Goal: Task Accomplishment & Management: Manage account settings

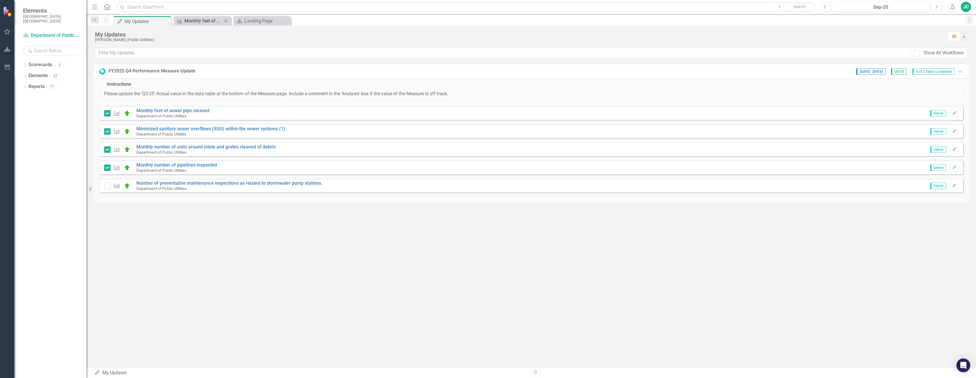
click at [210, 19] on div "Monthly feet of sewer pipe cleaned" at bounding box center [203, 20] width 38 height 7
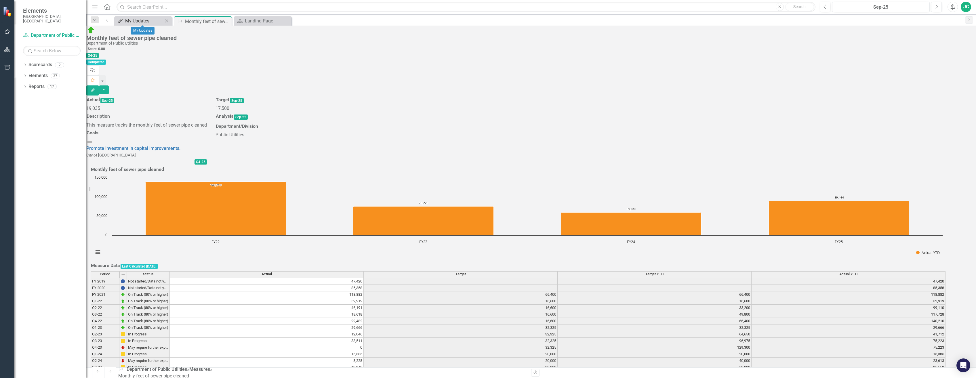
click at [138, 20] on div "My Updates" at bounding box center [144, 20] width 38 height 7
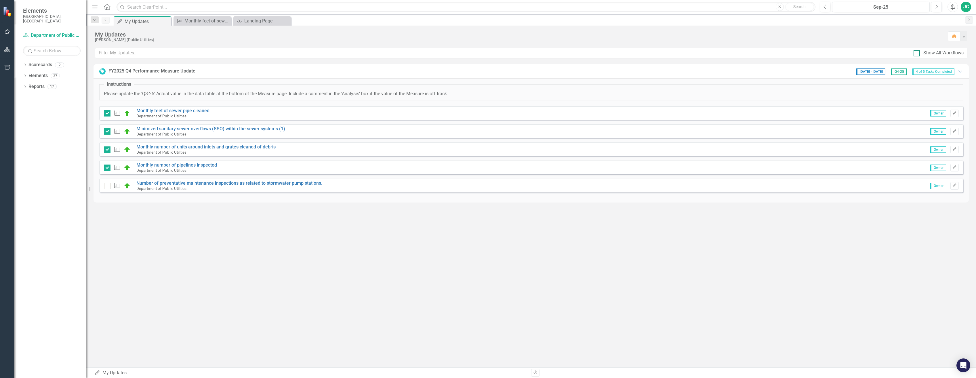
click at [916, 52] on input "Show All Workflows" at bounding box center [916, 52] width 4 height 4
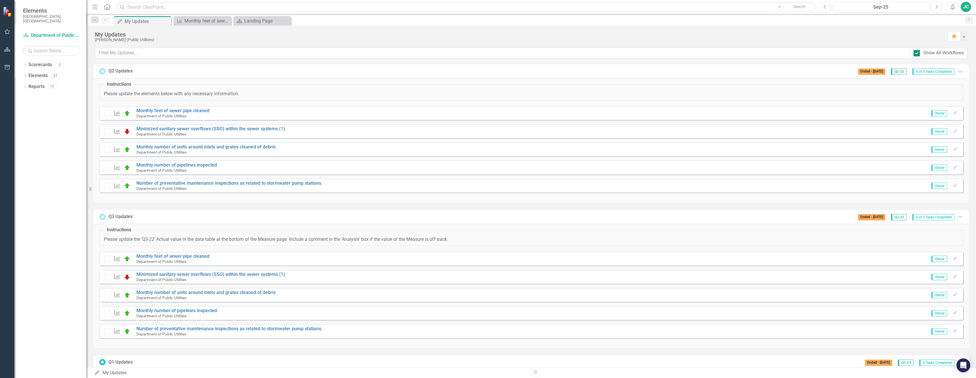
click at [917, 51] on input "Show All Workflows" at bounding box center [916, 52] width 4 height 4
checkbox input "false"
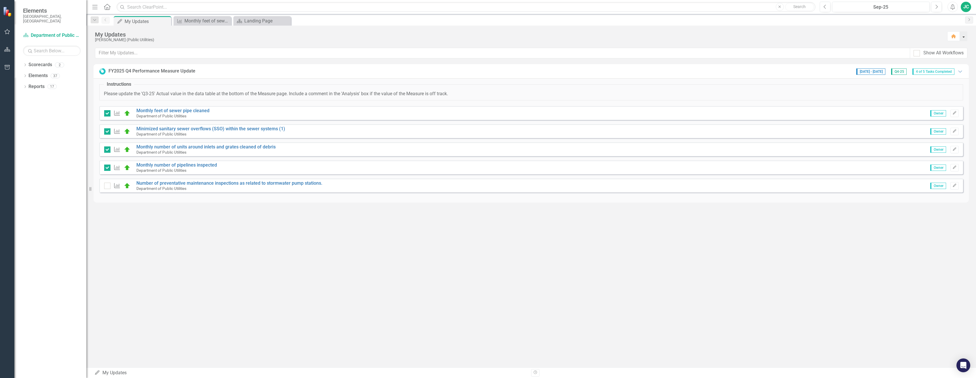
click at [964, 35] on button "button" at bounding box center [963, 36] width 7 height 10
click at [956, 113] on icon "Edit" at bounding box center [955, 112] width 4 height 3
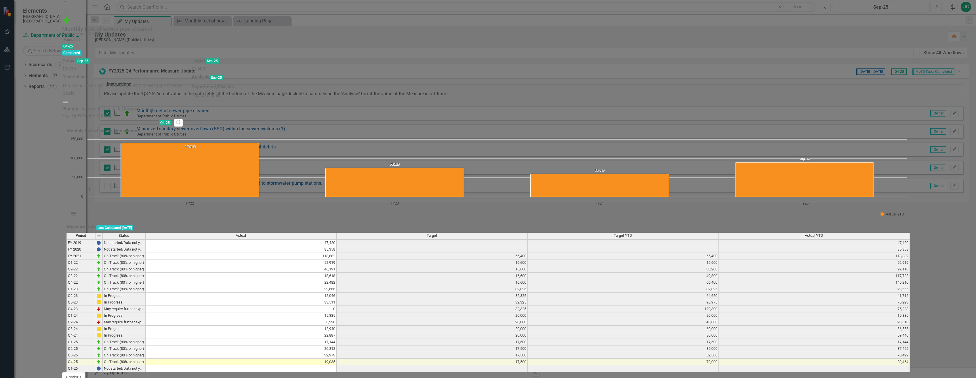
scroll to position [21, 0]
click at [68, 10] on icon "Close" at bounding box center [65, 12] width 6 height 5
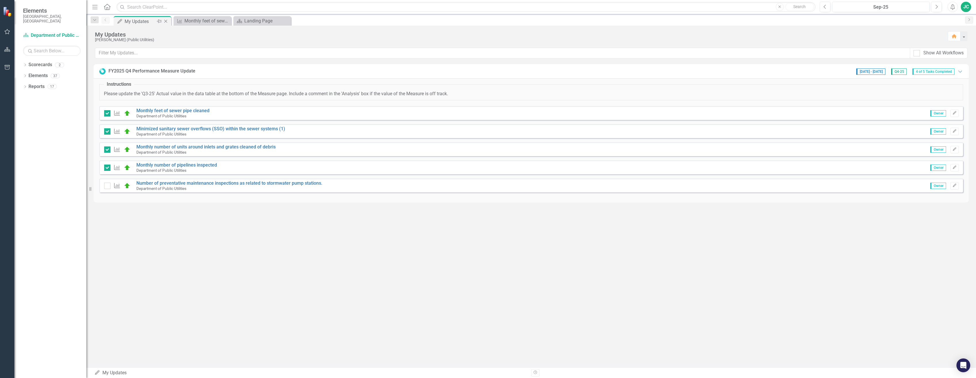
click at [134, 19] on div "My Updates" at bounding box center [140, 21] width 31 height 7
click at [133, 19] on div "My Updates" at bounding box center [140, 21] width 31 height 7
click at [134, 22] on div "My Updates" at bounding box center [140, 21] width 31 height 7
click at [940, 113] on span "Owner" at bounding box center [938, 113] width 16 height 6
click at [938, 113] on span "Owner" at bounding box center [938, 113] width 16 height 6
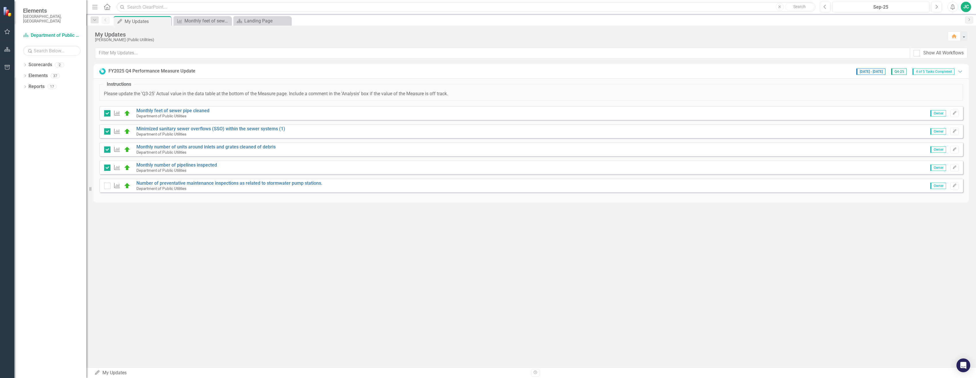
click at [931, 114] on span "Owner" at bounding box center [938, 113] width 16 height 6
click at [932, 114] on span "Owner" at bounding box center [938, 113] width 16 height 6
click at [966, 6] on div "JC" at bounding box center [966, 7] width 10 height 10
click at [954, 186] on icon "button" at bounding box center [954, 185] width 3 height 3
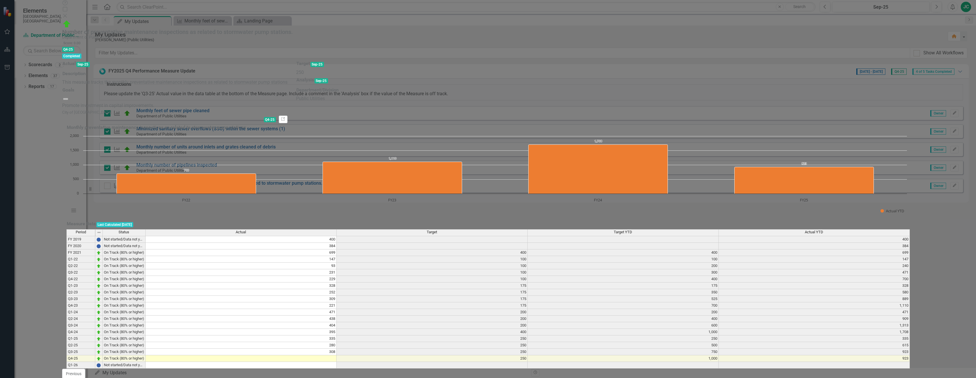
scroll to position [0, 0]
click at [68, 14] on icon "Close" at bounding box center [65, 16] width 6 height 5
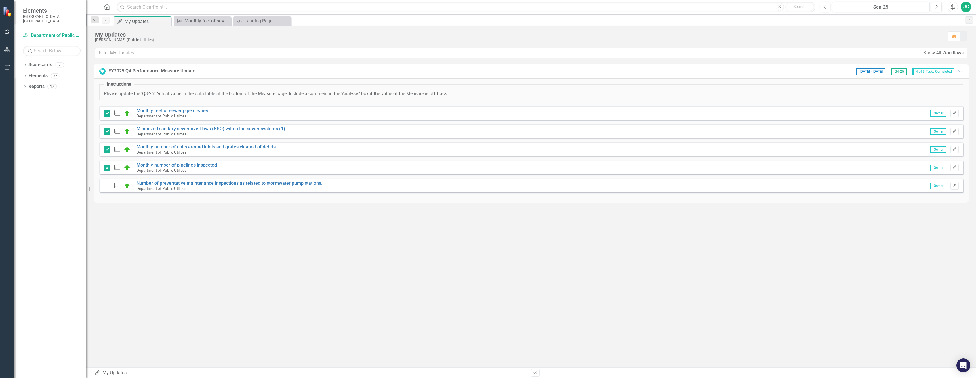
click at [954, 184] on icon "Edit" at bounding box center [955, 185] width 4 height 3
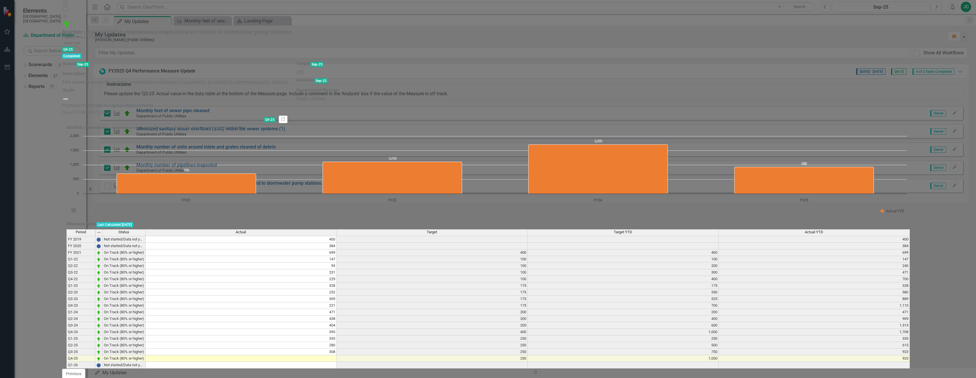
click at [68, 378] on div at bounding box center [65, 382] width 6 height 6
click at [66, 378] on input "Task Completed" at bounding box center [64, 381] width 4 height 4
checkbox input "true"
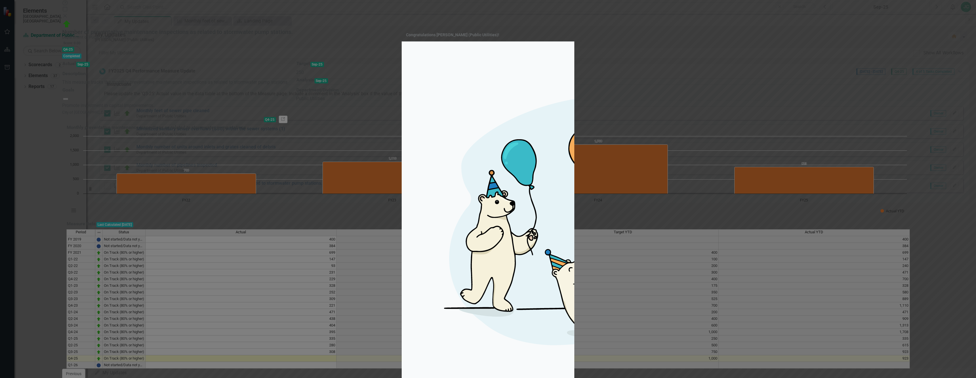
click at [963, 371] on div "Congratulations [PERSON_NAME] (Public Utilities)! The workflow FY2025 Q4 Perfor…" at bounding box center [488, 189] width 976 height 378
click at [965, 7] on div "Congratulations [PERSON_NAME] (Public Utilities)! The workflow FY2025 Q4 Perfor…" at bounding box center [488, 189] width 976 height 378
click at [966, 5] on div "Congratulations [PERSON_NAME] (Public Utilities)! The workflow FY2025 Q4 Perfor…" at bounding box center [488, 189] width 976 height 378
click at [962, 5] on div "Congratulations [PERSON_NAME] (Public Utilities)! The workflow FY2025 Q4 Perfor…" at bounding box center [488, 189] width 976 height 378
click at [965, 5] on div "Congratulations [PERSON_NAME] (Public Utilities)! The workflow FY2025 Q4 Perfor…" at bounding box center [488, 189] width 976 height 378
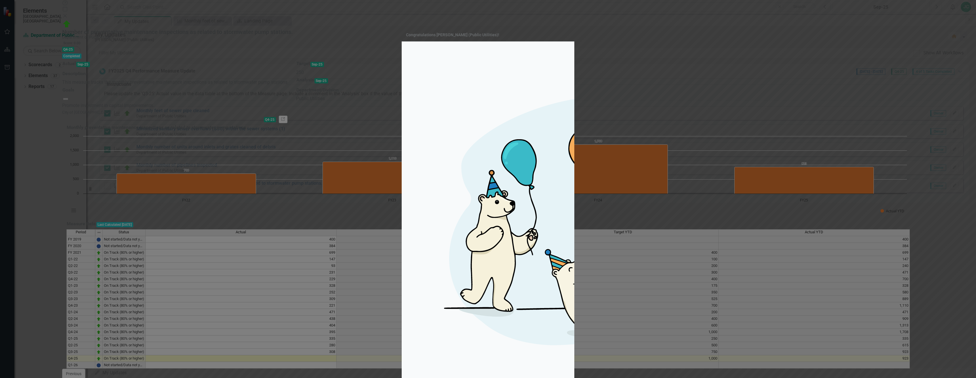
click at [965, 5] on div "Congratulations [PERSON_NAME] (Public Utilities)! The workflow FY2025 Q4 Perfor…" at bounding box center [488, 189] width 976 height 378
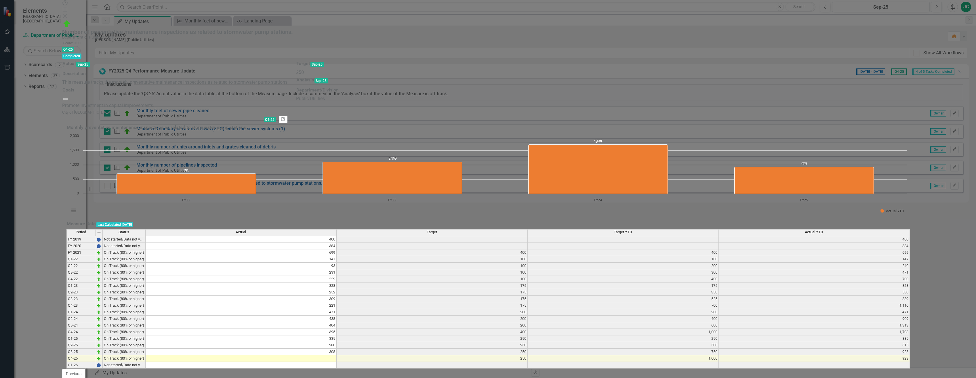
drag, startPoint x: 965, startPoint y: 6, endPoint x: 967, endPoint y: 21, distance: 14.6
click at [68, 14] on icon "Close" at bounding box center [65, 16] width 6 height 5
checkbox input "true"
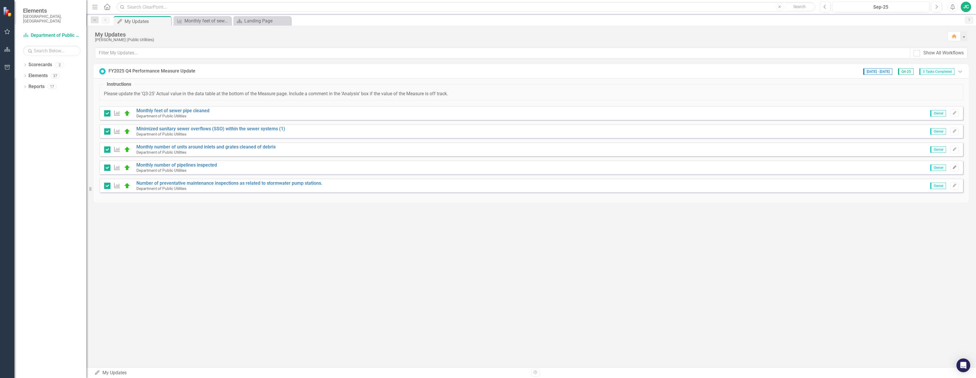
click at [955, 167] on icon "Edit" at bounding box center [955, 167] width 4 height 3
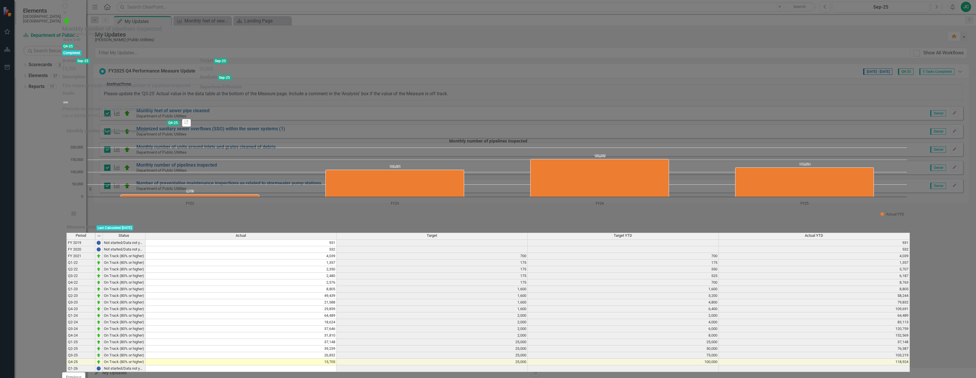
click at [68, 10] on icon "Close" at bounding box center [65, 12] width 6 height 5
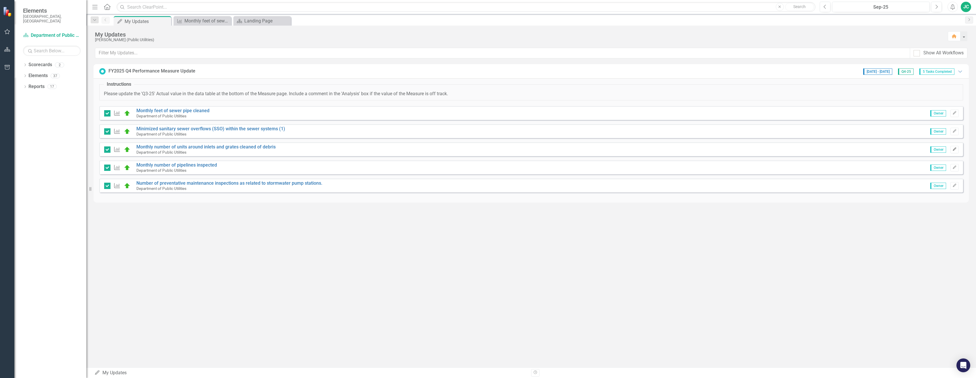
click at [953, 151] on icon "Edit" at bounding box center [955, 149] width 4 height 3
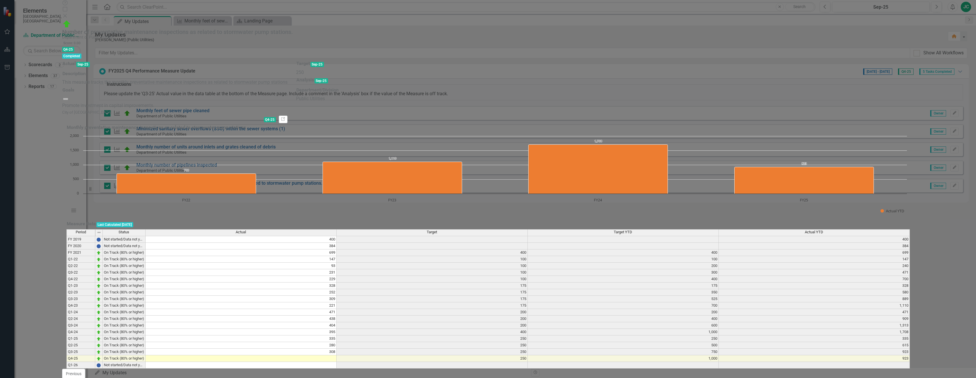
click at [139, 378] on button "Next" at bounding box center [131, 385] width 16 height 10
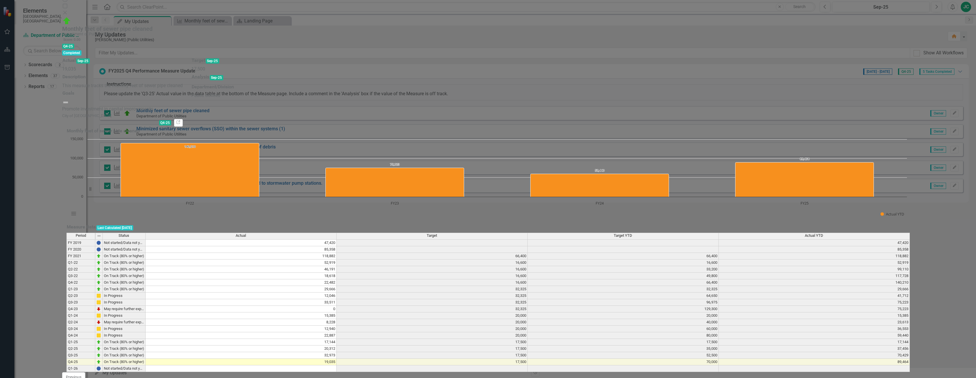
click at [68, 10] on icon "Close" at bounding box center [65, 12] width 6 height 5
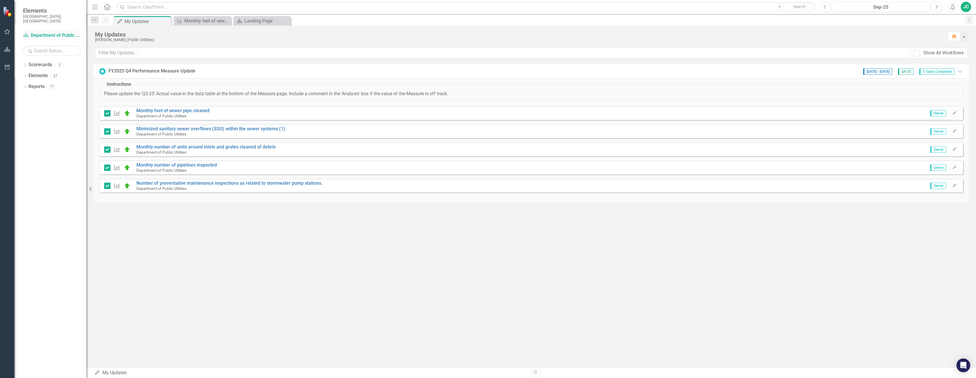
click at [43, 32] on link "Scorecard Department of Public Utilities" at bounding box center [52, 35] width 58 height 7
